Goal: Information Seeking & Learning: Learn about a topic

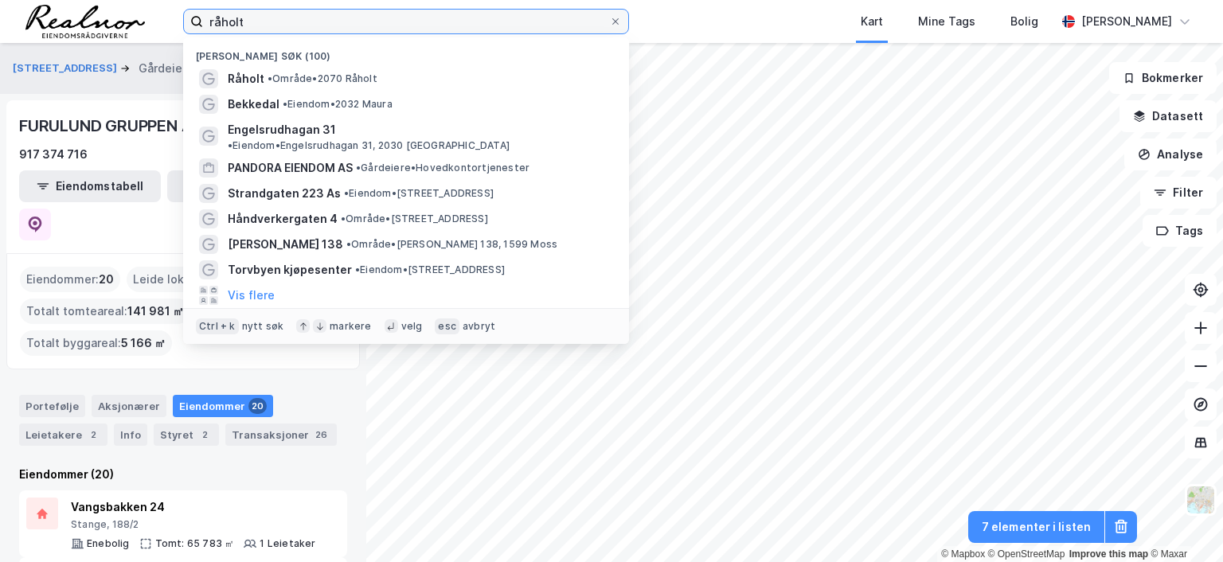
click at [322, 24] on input "råholt" at bounding box center [406, 22] width 406 height 24
drag, startPoint x: 271, startPoint y: 14, endPoint x: 118, endPoint y: 14, distance: 152.9
click at [118, 14] on div "råholt Nylige søk (100) [GEOGRAPHIC_DATA] • Område • [GEOGRAPHIC_DATA] • Eiendo…" at bounding box center [611, 21] width 1223 height 43
type input "bjørnerud"
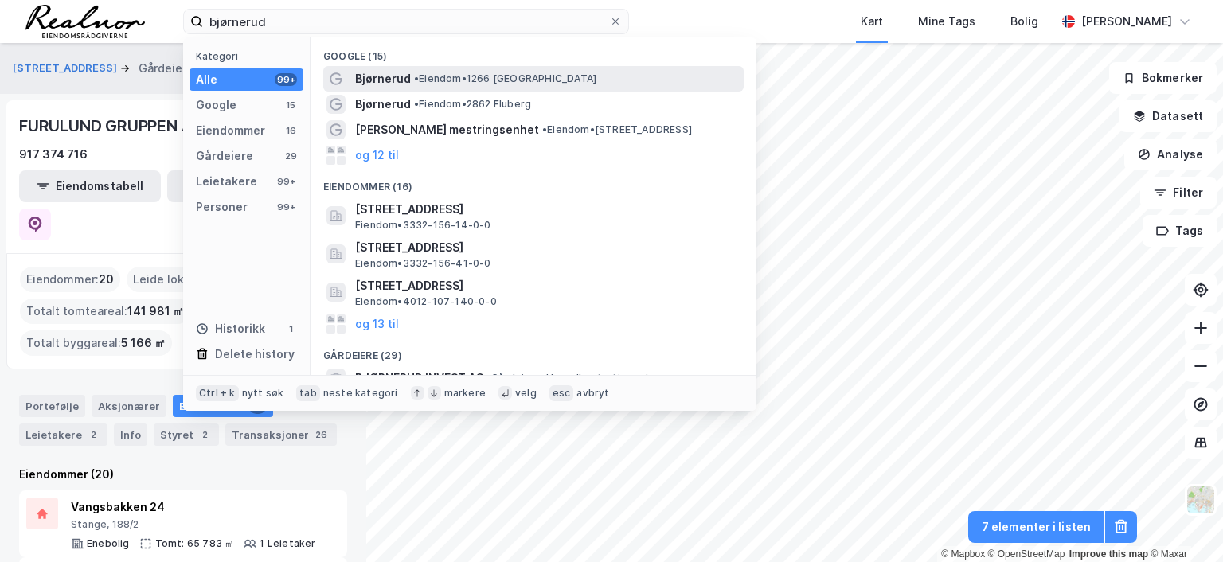
click at [500, 74] on span "• Eiendom • 1266 [GEOGRAPHIC_DATA]" at bounding box center [505, 78] width 182 height 13
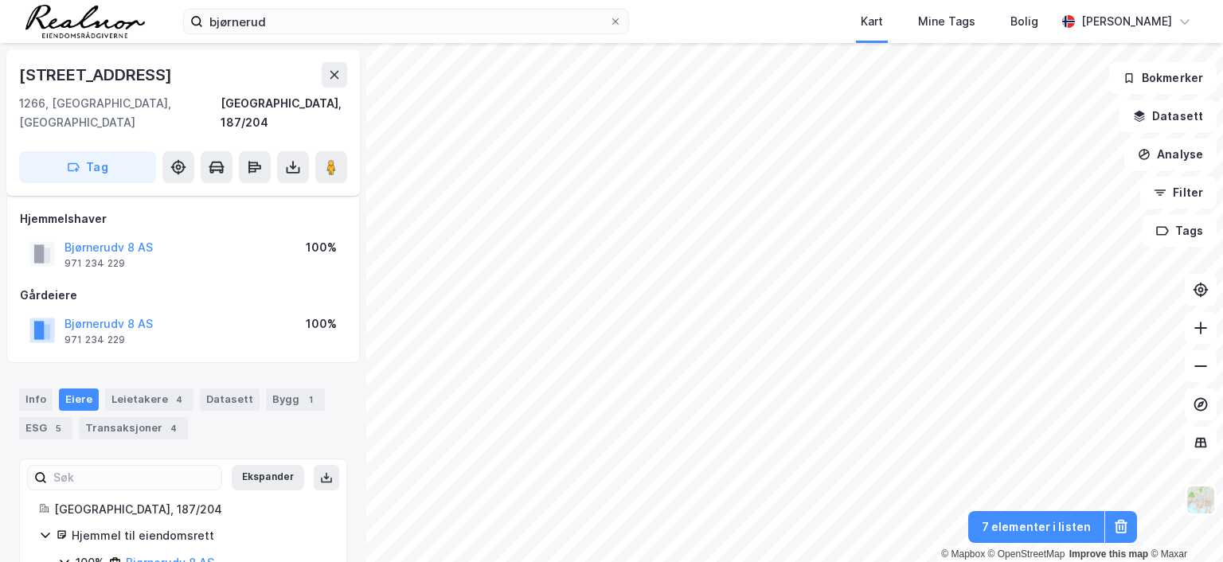
scroll to position [138, 0]
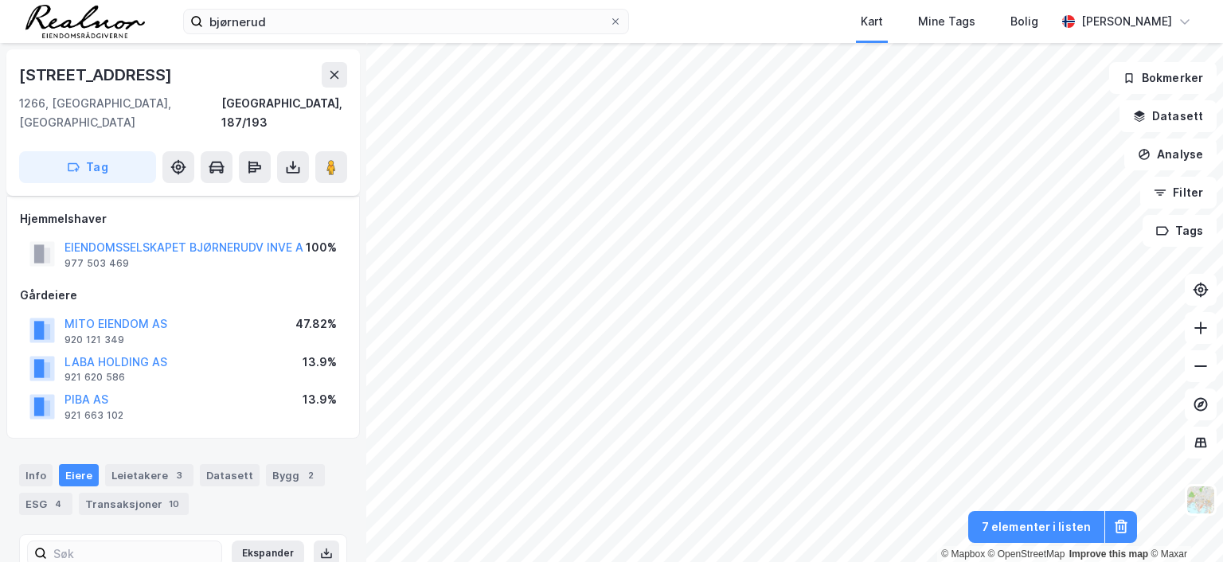
scroll to position [57, 0]
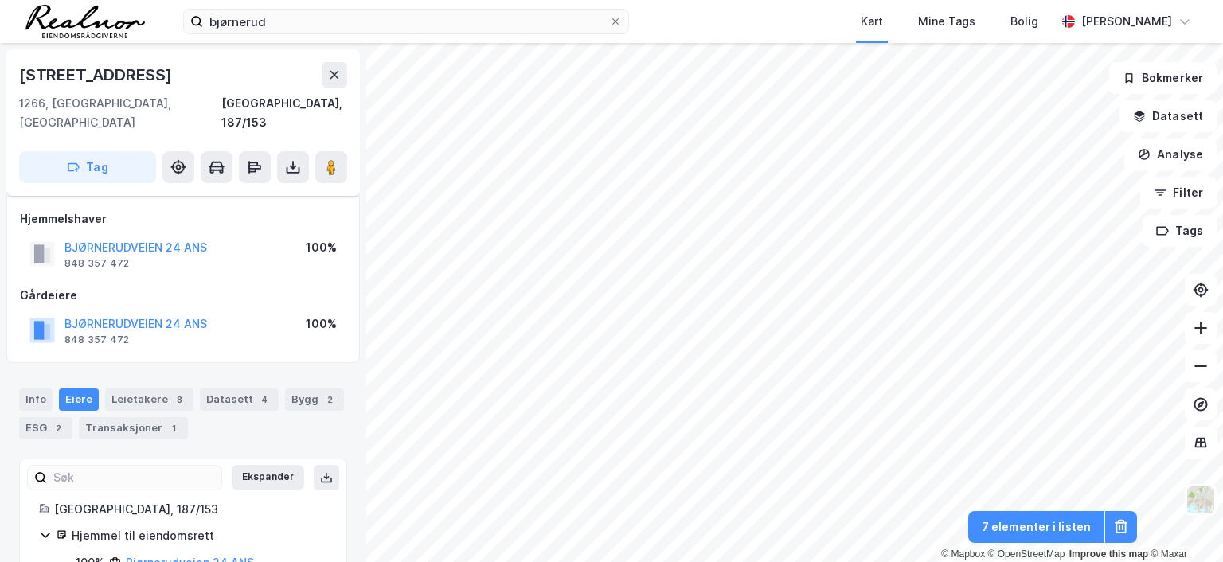
scroll to position [30, 0]
